Goal: Communication & Community: Connect with others

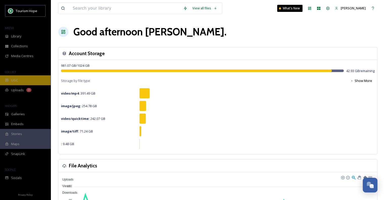
click at [17, 80] on span "UGC" at bounding box center [14, 80] width 7 height 5
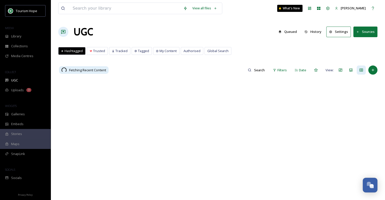
click at [374, 31] on button "Sources" at bounding box center [365, 32] width 24 height 10
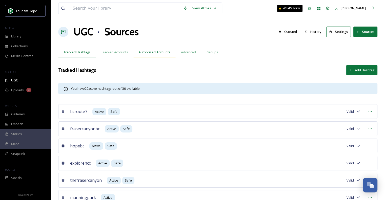
click at [159, 51] on span "Authorised Accounts" at bounding box center [155, 52] width 32 height 5
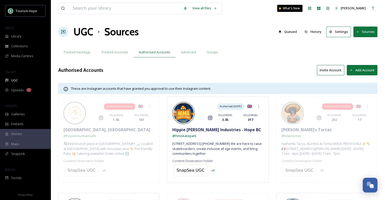
click at [330, 67] on button "Invite Account" at bounding box center [330, 70] width 27 height 10
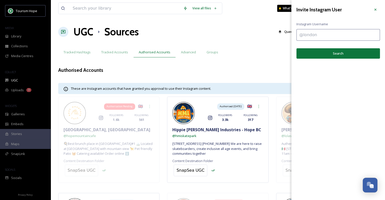
click at [311, 37] on input at bounding box center [338, 35] width 84 height 12
type input "camperlandrvresortandcabins"
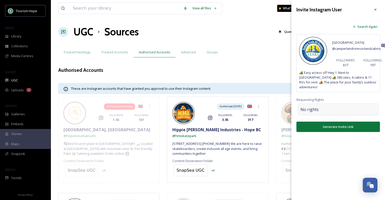
click at [321, 106] on div "No rights" at bounding box center [338, 110] width 81 height 12
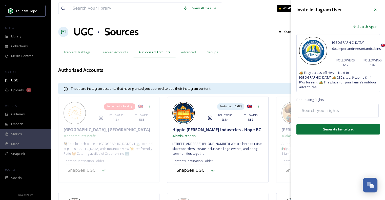
click at [321, 106] on input at bounding box center [327, 110] width 56 height 11
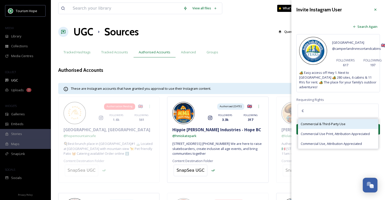
type input "c"
click at [319, 122] on span "Commercial & Third-Party Use" at bounding box center [323, 124] width 45 height 5
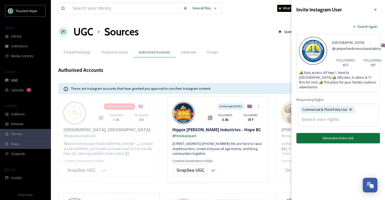
click at [325, 114] on input at bounding box center [327, 119] width 56 height 11
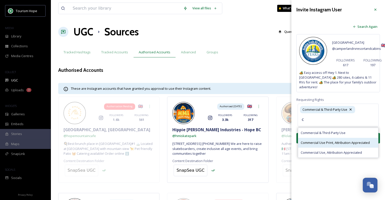
type input "c"
click at [318, 140] on span "Commercial Use Print, Attribution Appreciated" at bounding box center [335, 142] width 69 height 5
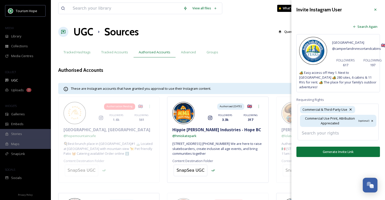
click at [324, 128] on input at bounding box center [327, 133] width 56 height 11
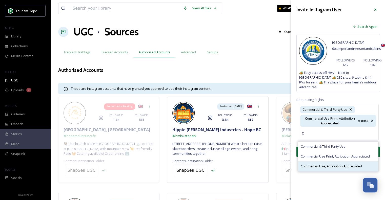
type input "c"
click at [332, 164] on span "Commercial Use, Attribution Appreciated" at bounding box center [331, 166] width 61 height 5
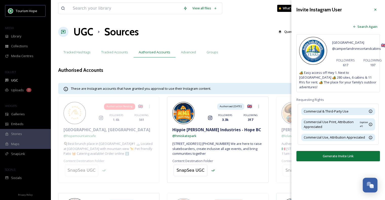
click at [334, 155] on button "Generate Invite Link" at bounding box center [338, 156] width 84 height 10
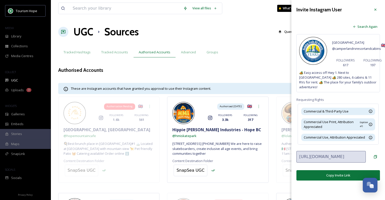
click at [343, 170] on button "Copy Invite Link" at bounding box center [338, 175] width 84 height 10
click at [375, 10] on icon at bounding box center [375, 10] width 4 height 4
